Goal: Information Seeking & Learning: Learn about a topic

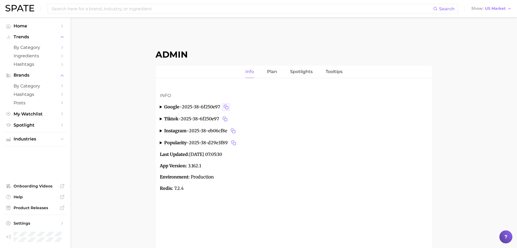
click at [226, 104] on button "Copy 2025-38-6f250e97 to clipboard" at bounding box center [226, 107] width 8 height 8
click at [237, 133] on button "Copy 2025-38-eb06cf8e to clipboard" at bounding box center [233, 131] width 8 height 8
click at [236, 141] on icon "Copy 2025-38-d29e3f89 to clipboard" at bounding box center [233, 142] width 5 height 5
click at [228, 108] on icon "Copy 2025-38-6f250e97 to clipboard" at bounding box center [226, 106] width 5 height 5
click at [235, 133] on rect "Copy 2025-38-eb06cf8e to clipboard" at bounding box center [233, 131] width 3 height 3
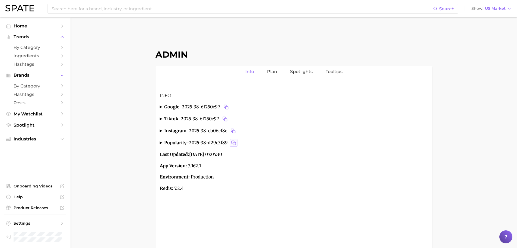
click at [237, 143] on button "Copy 2025-38-d29e3f89 to clipboard" at bounding box center [234, 143] width 8 height 8
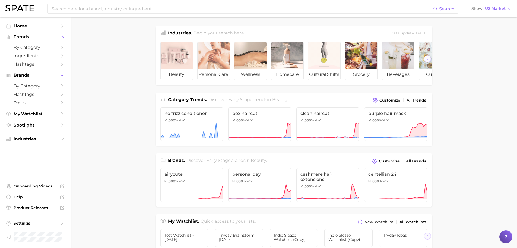
click at [194, 59] on ul "beauty personal care wellness homecare cultural shifts grocery beverages culina…" at bounding box center [293, 61] width 277 height 48
click at [187, 60] on div at bounding box center [177, 55] width 32 height 27
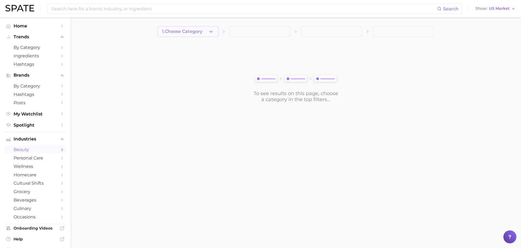
click at [202, 34] on span "1. Choose Category" at bounding box center [182, 31] width 40 height 5
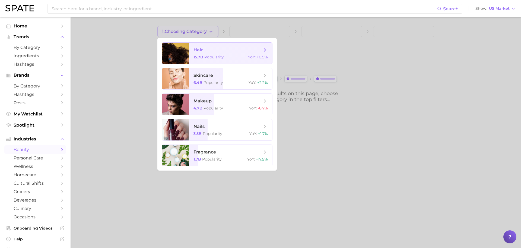
click at [206, 56] on span "Popularity" at bounding box center [214, 57] width 20 height 5
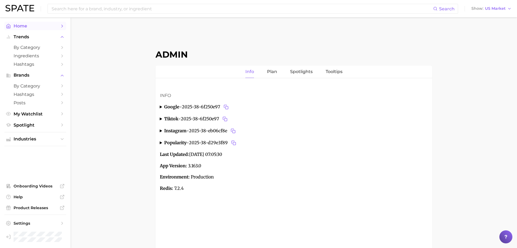
click at [38, 22] on link "Home" at bounding box center [35, 26] width 62 height 8
